Goal: Task Accomplishment & Management: Manage account settings

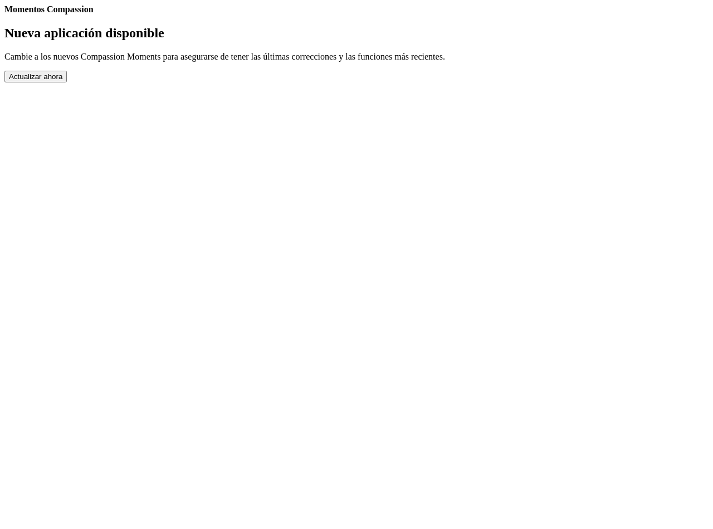
drag, startPoint x: 2, startPoint y: 555, endPoint x: 467, endPoint y: 61, distance: 678.5
click at [4, 14] on link "Ajustes" at bounding box center [4, 14] width 0 height 0
select select "es"
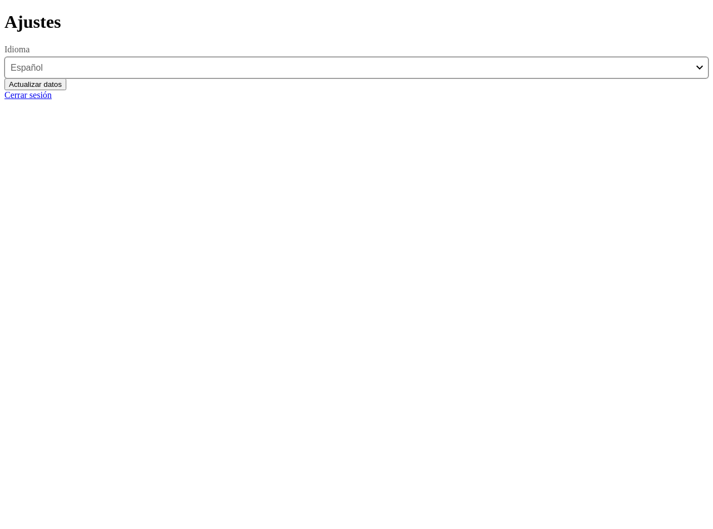
click at [52, 100] on link "Cerrar sesión" at bounding box center [27, 94] width 47 height 9
select select "es"
